Goal: Transaction & Acquisition: Purchase product/service

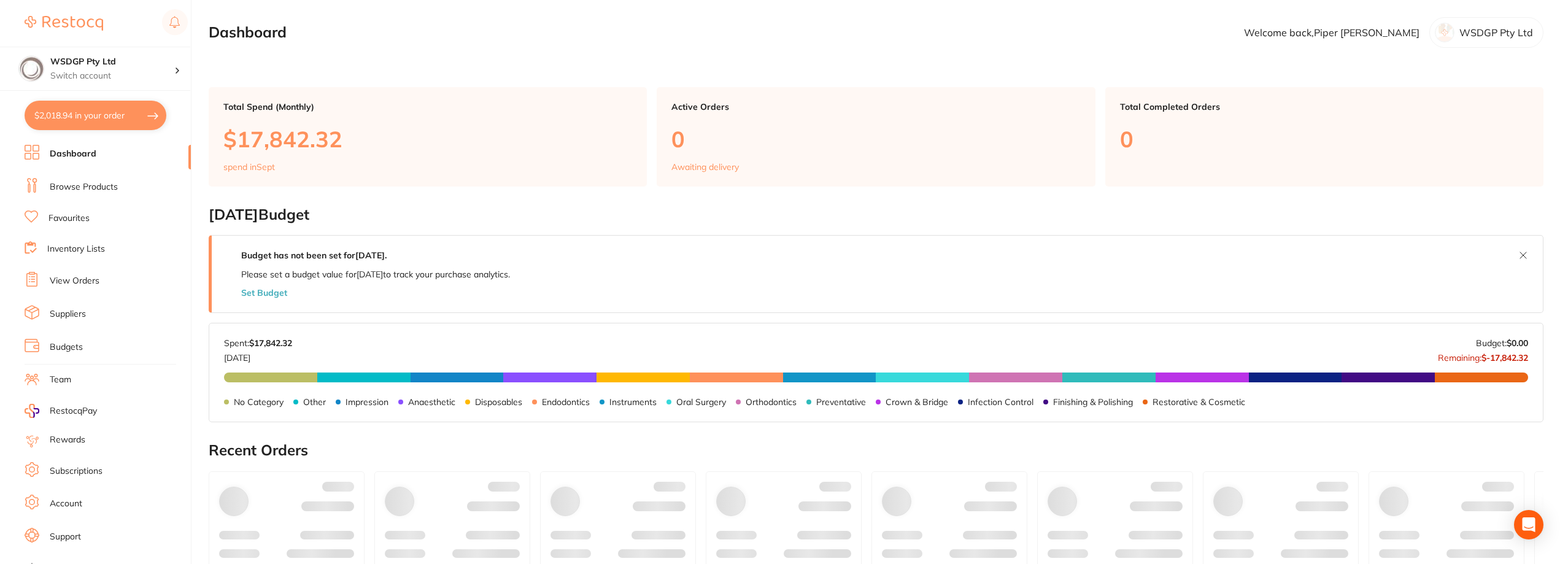
click at [79, 121] on button "$2,018.94 in your order" at bounding box center [96, 115] width 142 height 29
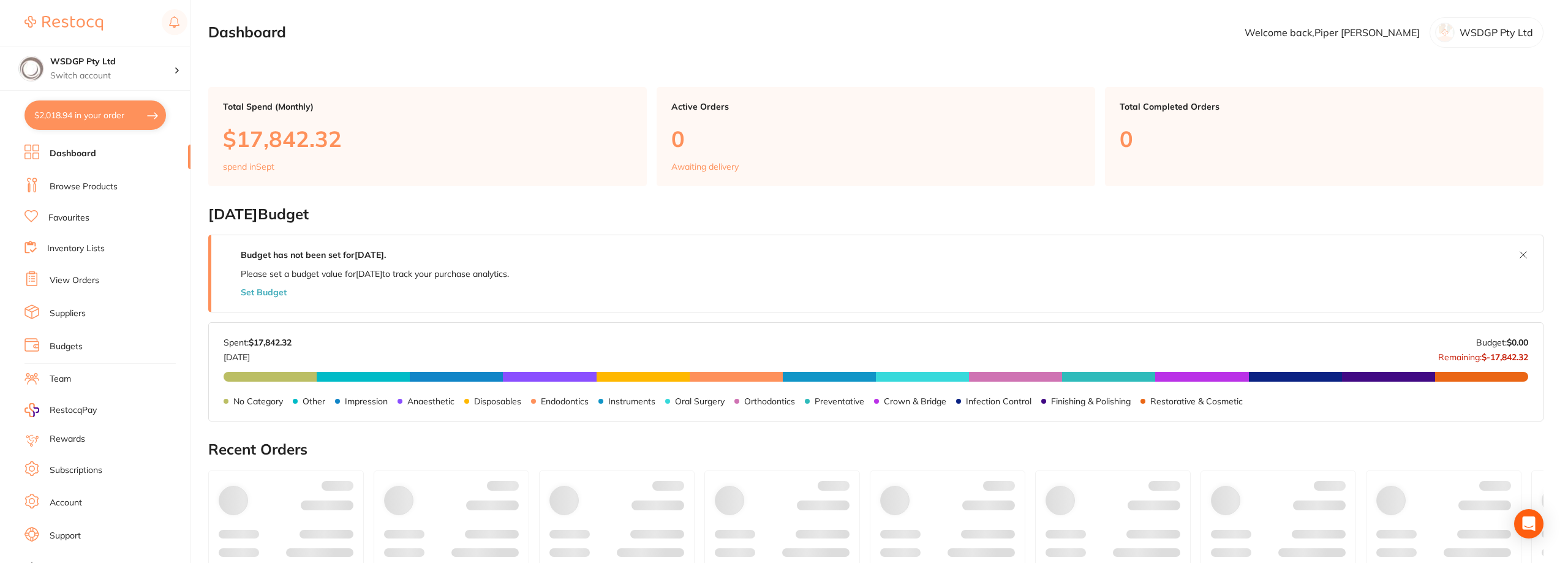
checkbox input "true"
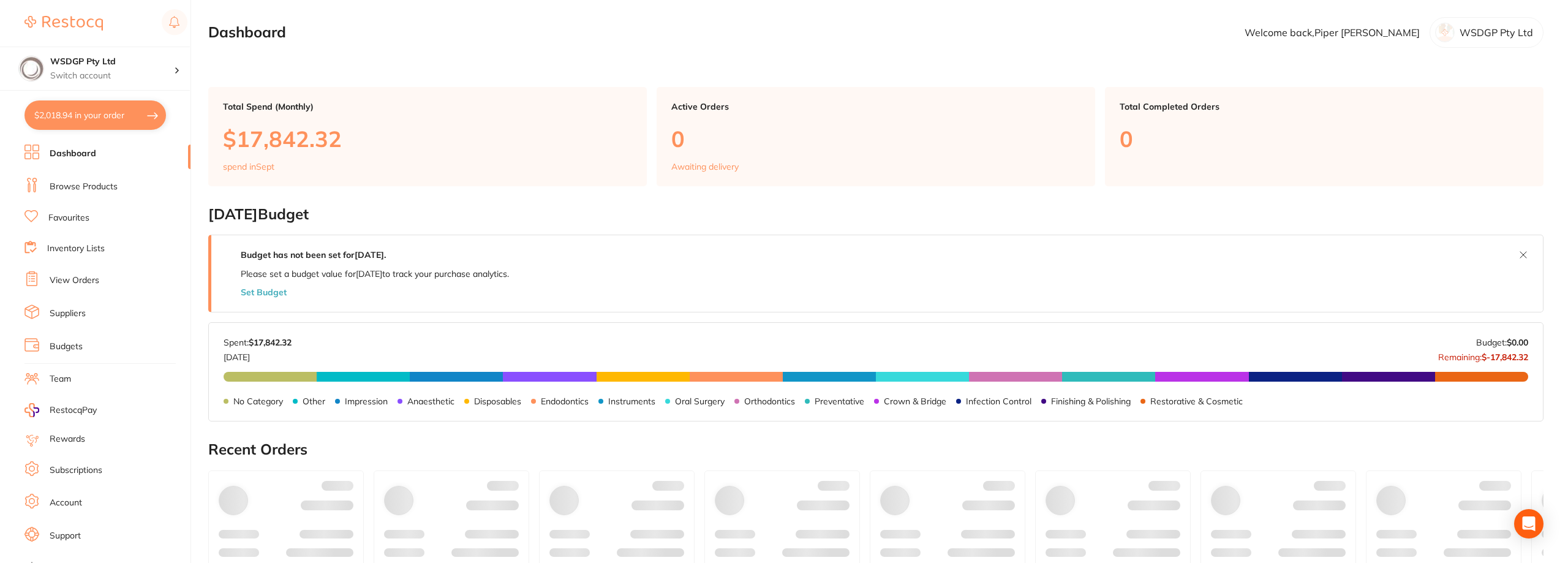
checkbox input "true"
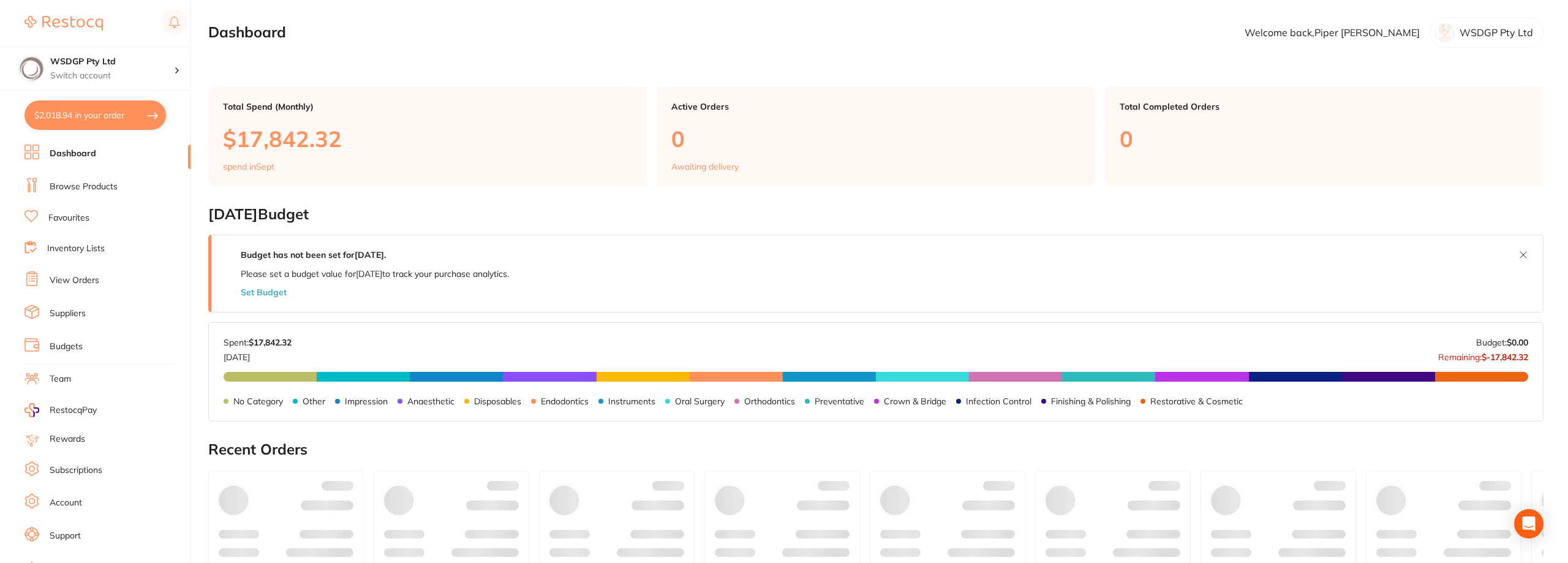
checkbox input "true"
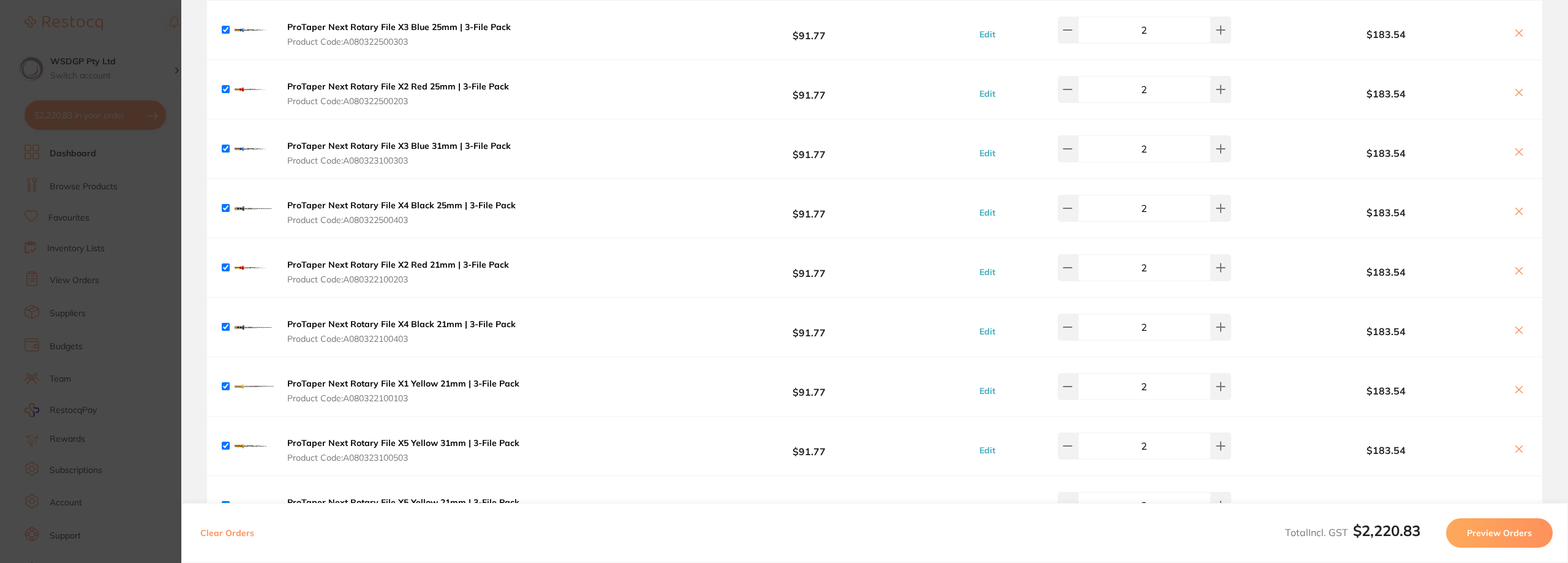
scroll to position [122, 0]
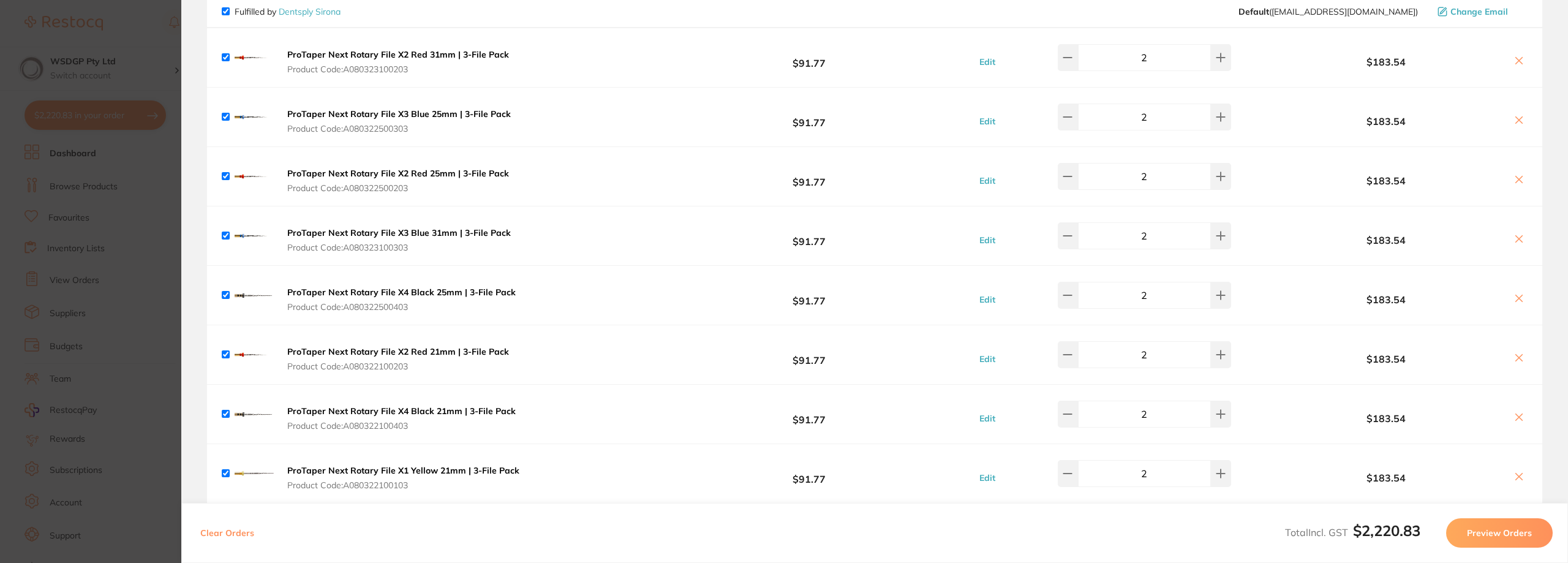
click at [29, 244] on section "Update RRP Set your pre negotiated price for this item. Item Agreed RRP (excl. …" at bounding box center [784, 282] width 1568 height 563
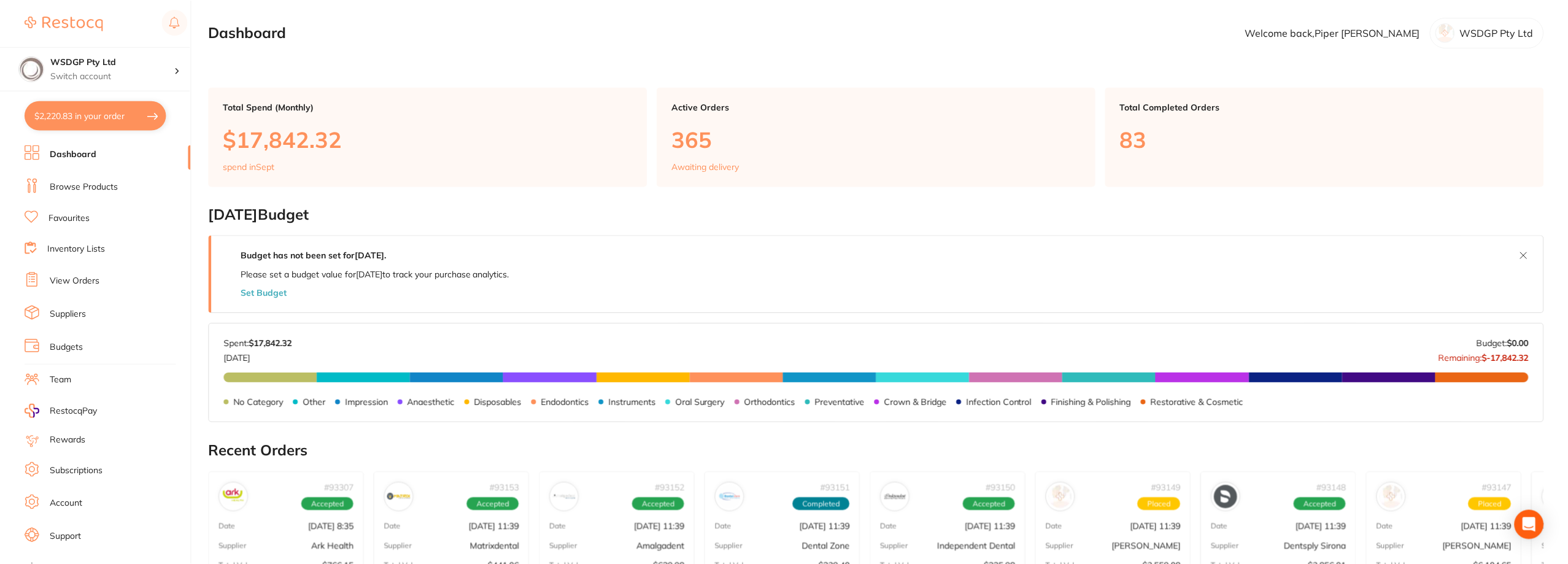
scroll to position [4, 0]
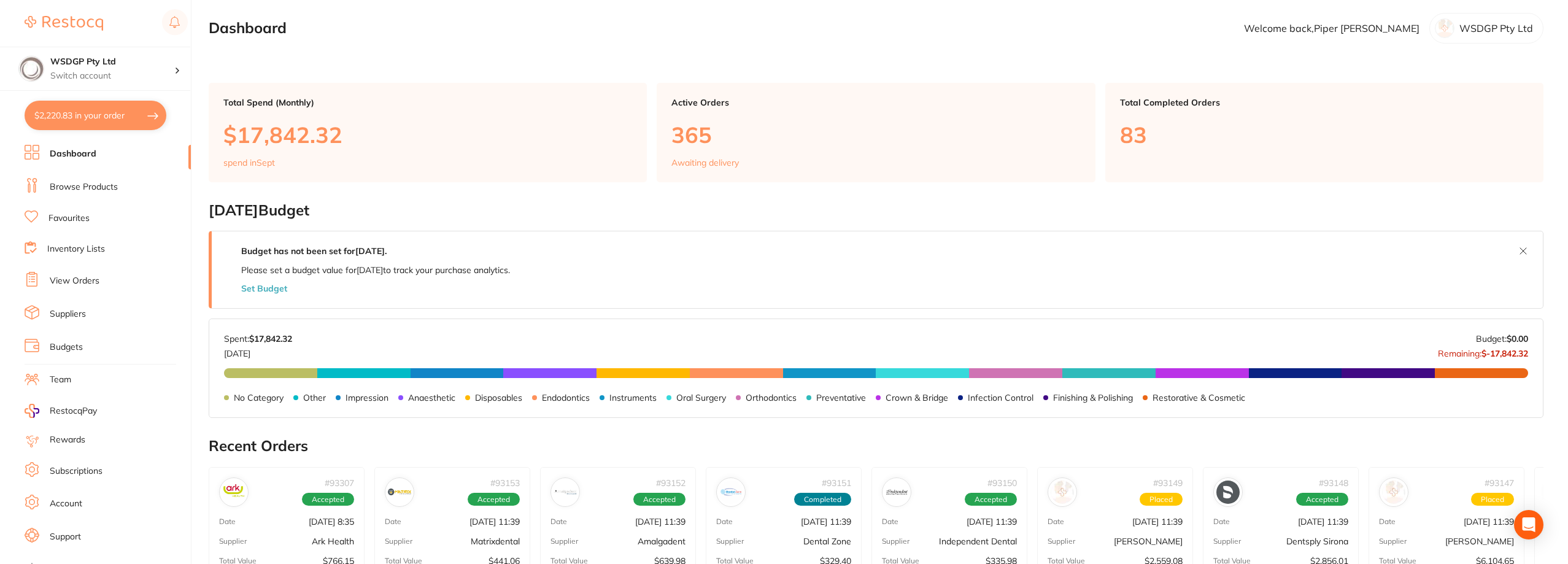
click at [88, 217] on link "Favourites" at bounding box center [69, 219] width 41 height 12
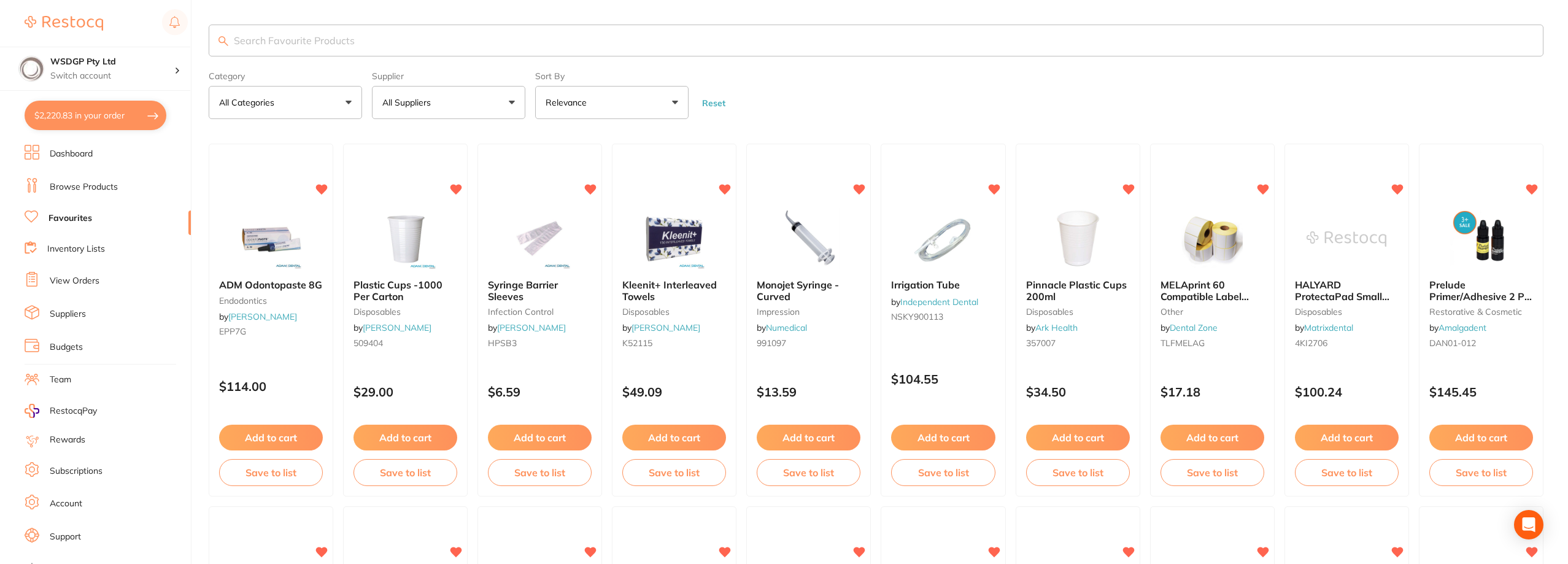
click at [258, 38] on input "search" at bounding box center [876, 41] width 1335 height 32
type input "["
type input "primer"
